Goal: Task Accomplishment & Management: Use online tool/utility

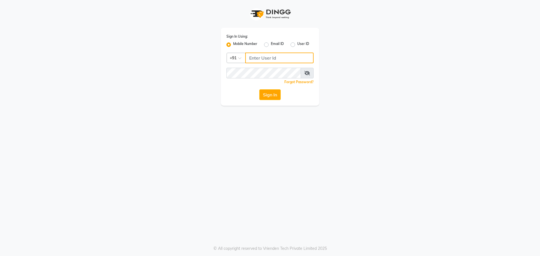
click at [261, 58] on input "Username" at bounding box center [279, 58] width 68 height 11
type input "8454897287"
click at [272, 98] on button "Sign In" at bounding box center [269, 94] width 21 height 11
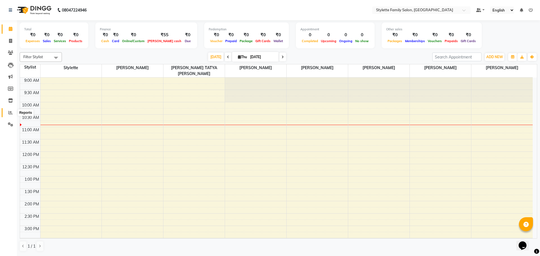
click at [9, 113] on icon at bounding box center [10, 113] width 4 height 4
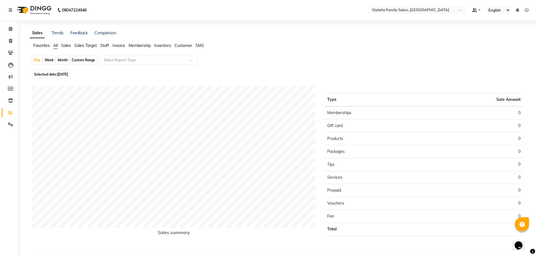
click at [106, 44] on span "Staff" at bounding box center [104, 45] width 9 height 5
click at [48, 70] on span "Selected date: [DATE]" at bounding box center [51, 71] width 37 height 7
select select "9"
select select "2025"
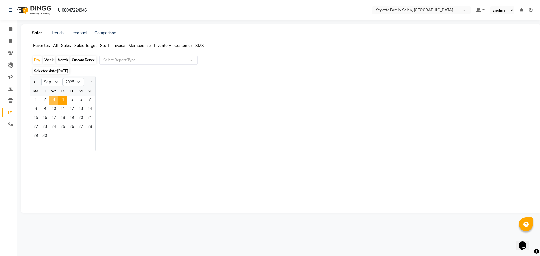
click at [51, 101] on span "3" at bounding box center [53, 100] width 9 height 9
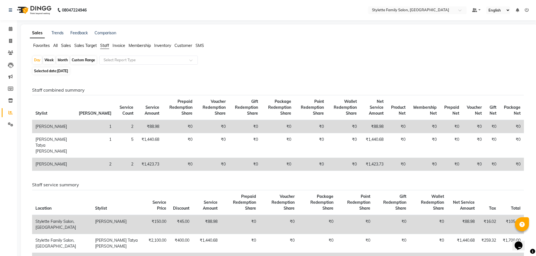
click at [55, 43] on span "All" at bounding box center [55, 45] width 5 height 5
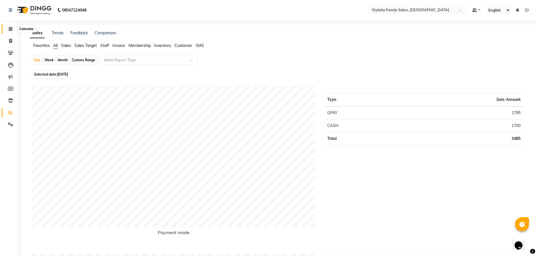
click at [9, 30] on icon at bounding box center [11, 29] width 4 height 4
